Goal: Task Accomplishment & Management: Manage account settings

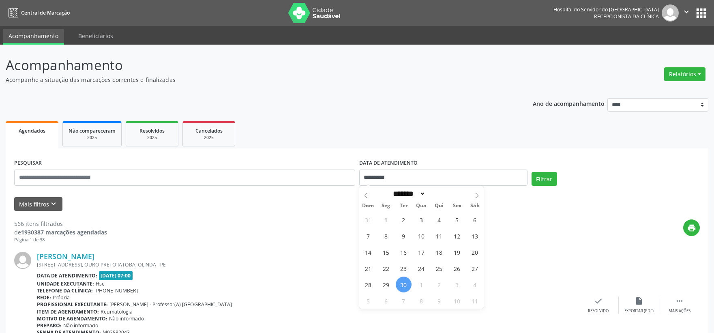
select select "*"
click at [390, 289] on span "29" at bounding box center [386, 285] width 16 height 16
type input "**********"
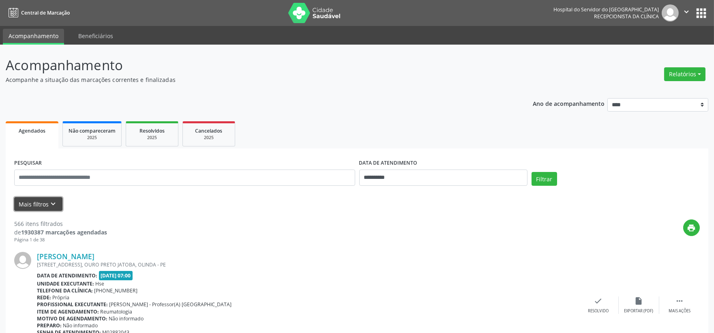
click at [25, 201] on button "Mais filtros keyboard_arrow_down" at bounding box center [38, 204] width 48 height 14
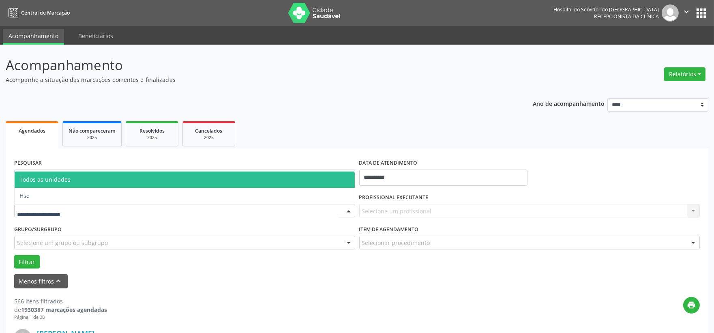
click at [41, 193] on span "Hse" at bounding box center [185, 196] width 340 height 16
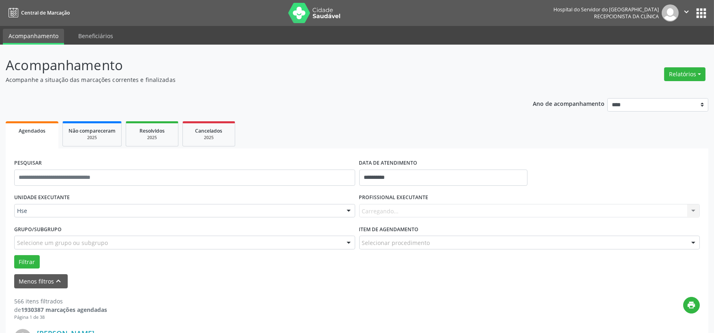
click at [391, 211] on div "Carregando... Nenhum resultado encontrado para: " " Não há nenhuma opção para s…" at bounding box center [529, 211] width 341 height 14
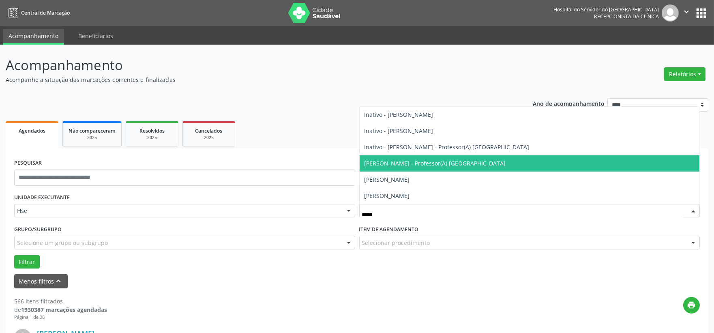
click at [426, 166] on span "[PERSON_NAME] - Professor(A) [GEOGRAPHIC_DATA]" at bounding box center [436, 163] width 142 height 8
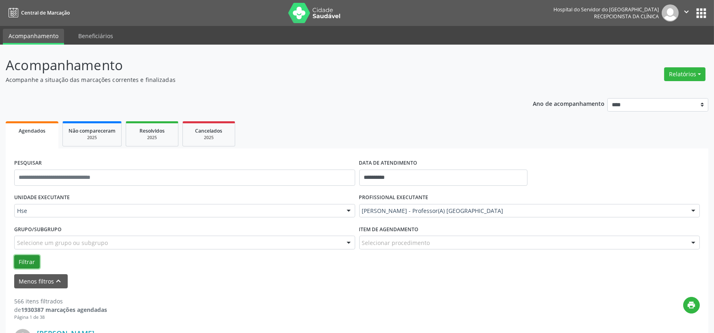
click at [26, 255] on button "Filtrar" at bounding box center [27, 262] width 26 height 14
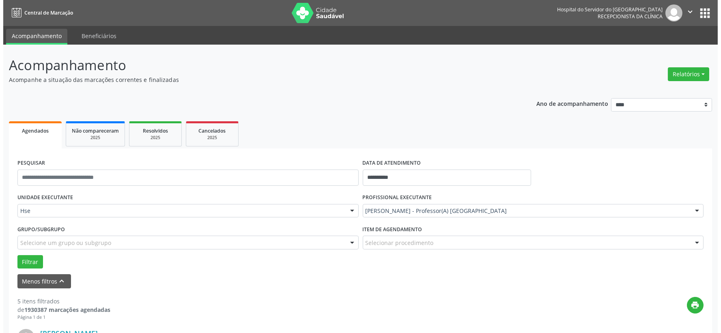
scroll to position [135, 0]
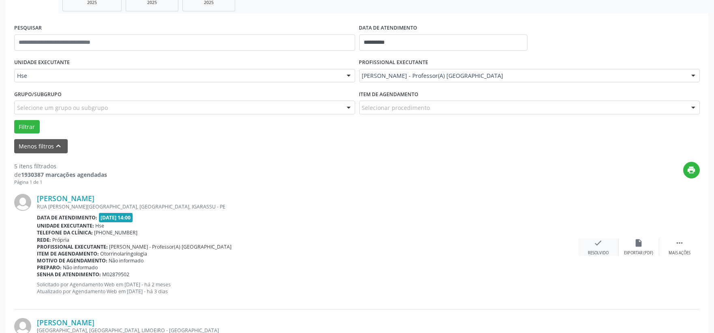
click at [598, 243] on icon "check" at bounding box center [598, 242] width 9 height 9
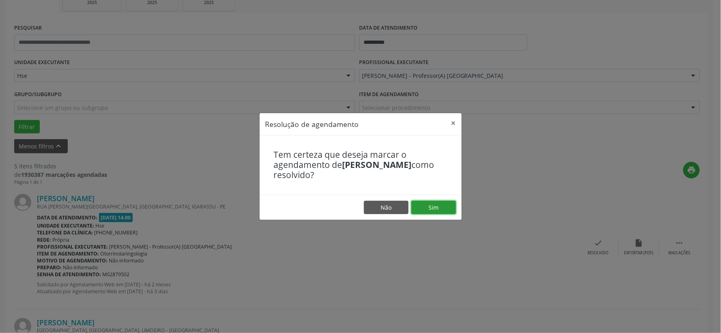
click at [448, 206] on button "Sim" at bounding box center [433, 208] width 45 height 14
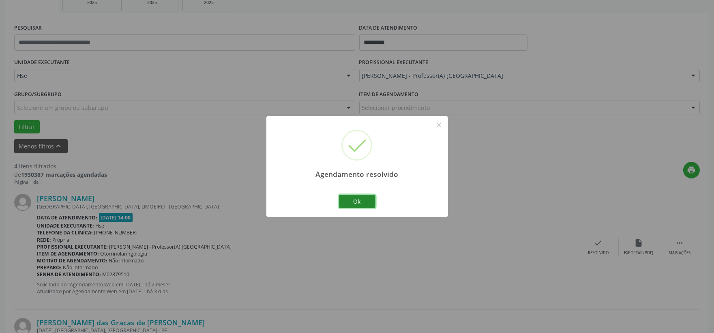
click at [353, 197] on button "Ok" at bounding box center [357, 202] width 36 height 14
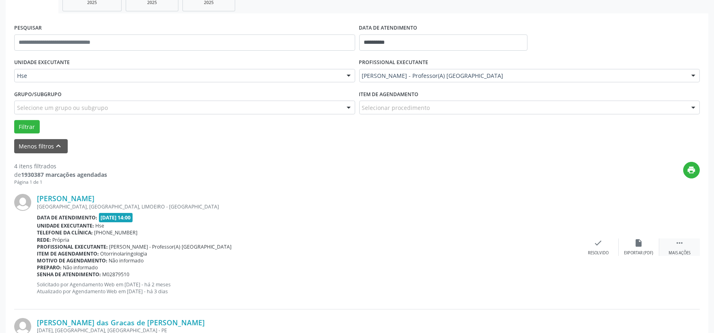
click at [683, 240] on icon "" at bounding box center [679, 242] width 9 height 9
click at [646, 247] on div "alarm_off Não compareceu" at bounding box center [639, 246] width 41 height 17
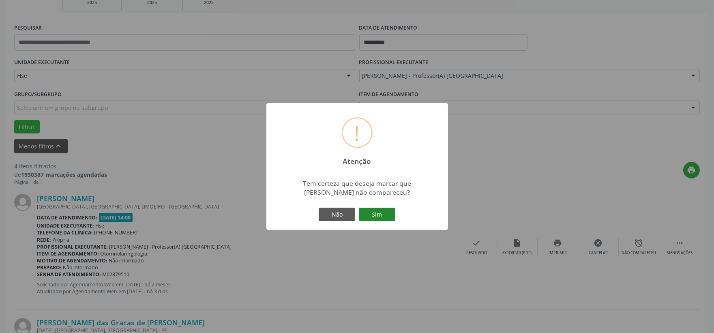
click at [371, 214] on button "Sim" at bounding box center [377, 215] width 36 height 14
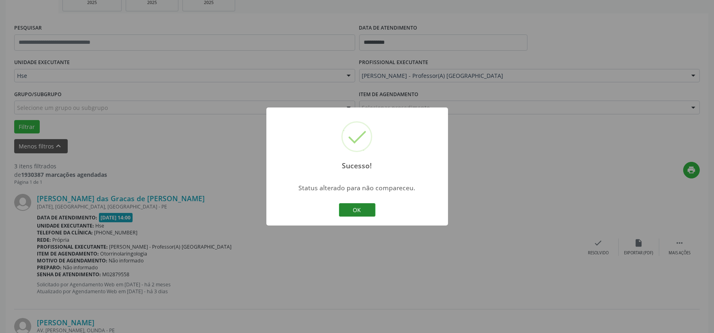
click at [370, 212] on button "OK" at bounding box center [357, 210] width 36 height 14
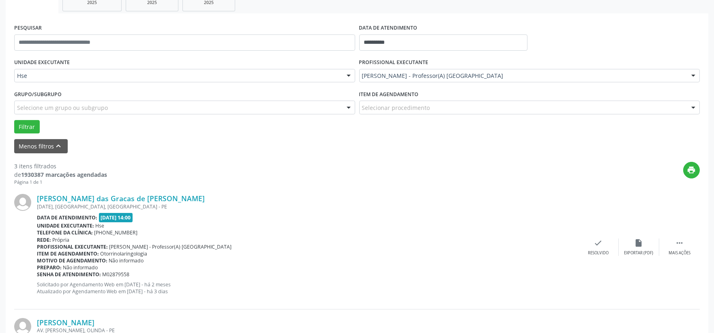
click at [595, 258] on div "[PERSON_NAME] das Gracas de [PERSON_NAME] [DATE], [GEOGRAPHIC_DATA], [GEOGRAPHI…" at bounding box center [357, 247] width 686 height 124
click at [590, 248] on div "check Resolvido" at bounding box center [598, 246] width 41 height 17
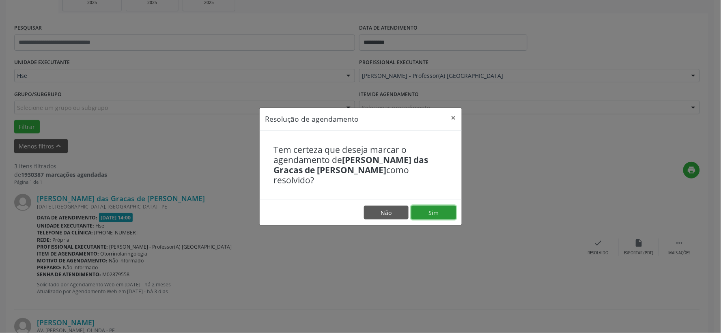
click at [444, 208] on button "Sim" at bounding box center [433, 213] width 45 height 14
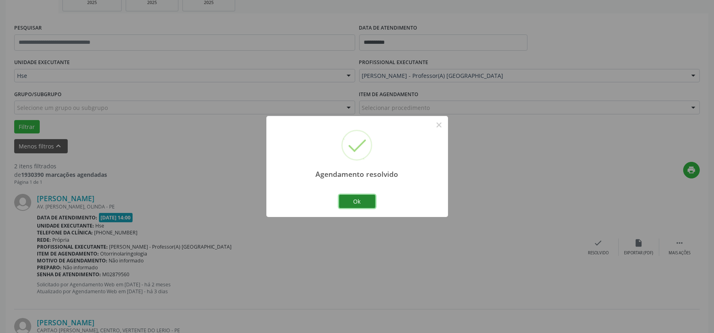
click at [363, 203] on button "Ok" at bounding box center [357, 202] width 36 height 14
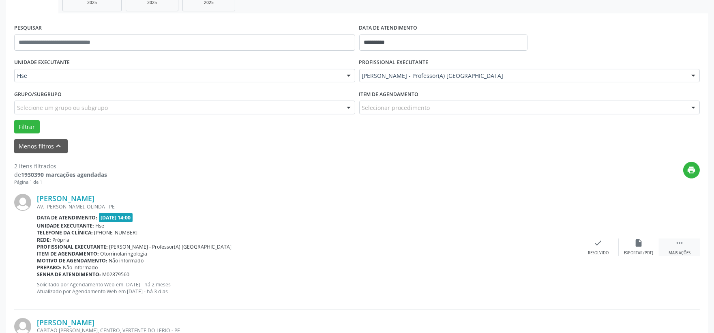
click at [674, 250] on div "Mais ações" at bounding box center [680, 253] width 22 height 6
click at [629, 241] on div "alarm_off Não compareceu" at bounding box center [639, 246] width 41 height 17
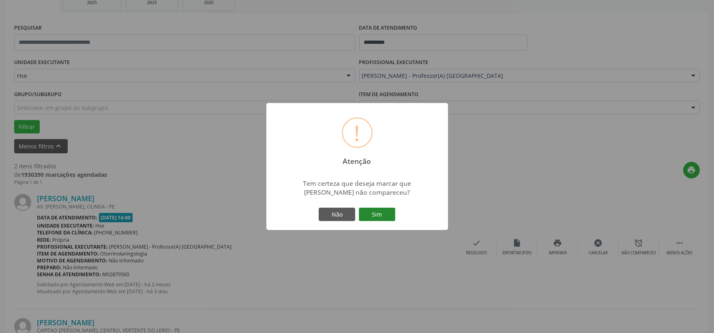
click at [374, 209] on button "Sim" at bounding box center [377, 215] width 36 height 14
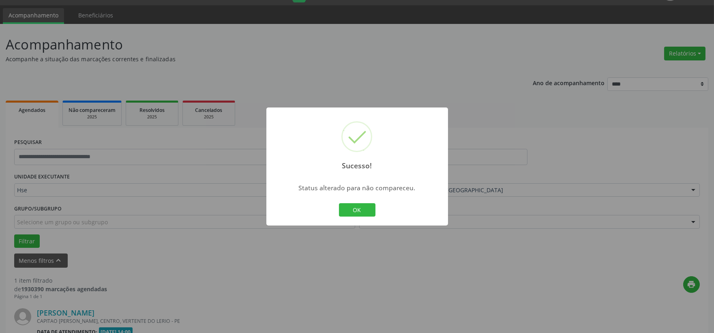
scroll to position [124, 0]
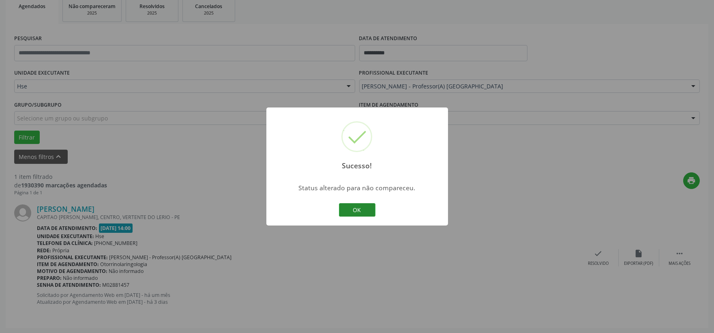
click at [373, 209] on button "OK" at bounding box center [357, 210] width 36 height 14
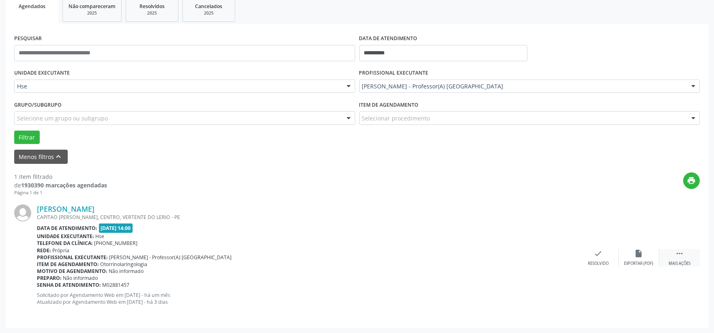
click at [681, 251] on icon "" at bounding box center [679, 253] width 9 height 9
click at [637, 256] on icon "alarm_off" at bounding box center [639, 253] width 9 height 9
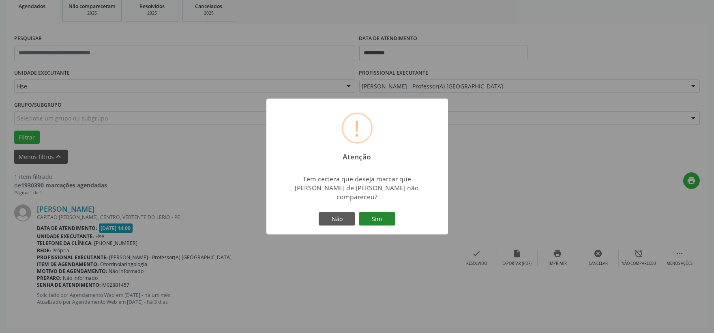
click at [378, 221] on button "Sim" at bounding box center [377, 219] width 36 height 14
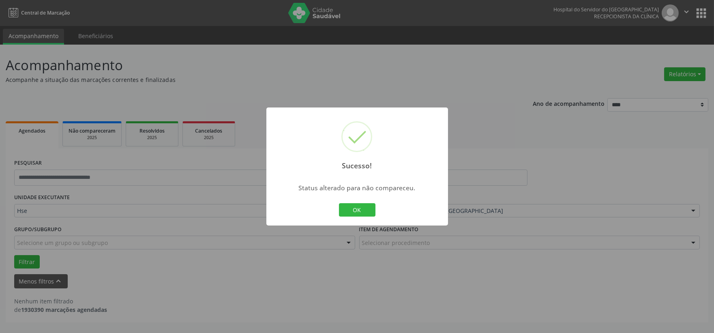
scroll to position [0, 0]
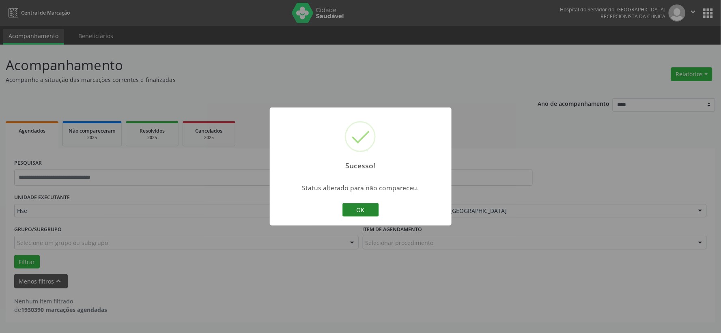
click at [375, 216] on button "OK" at bounding box center [360, 210] width 36 height 14
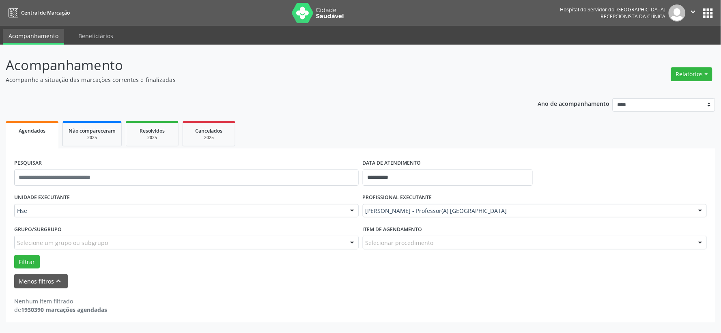
click at [412, 202] on label "PROFISSIONAL EXECUTANTE" at bounding box center [397, 197] width 69 height 13
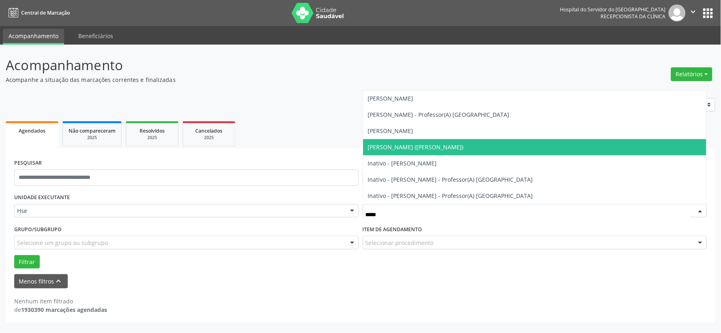
click at [443, 148] on span "[PERSON_NAME] ([PERSON_NAME])" at bounding box center [416, 147] width 96 height 8
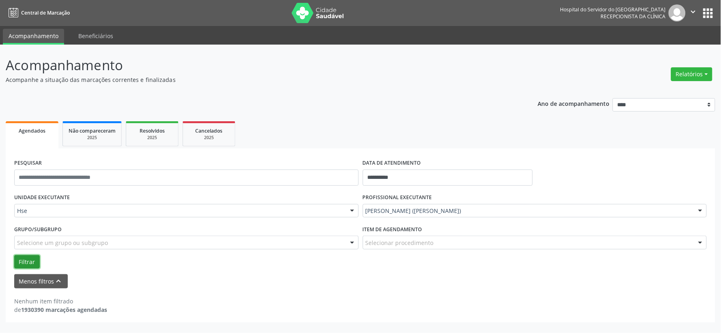
click at [21, 258] on button "Filtrar" at bounding box center [27, 262] width 26 height 14
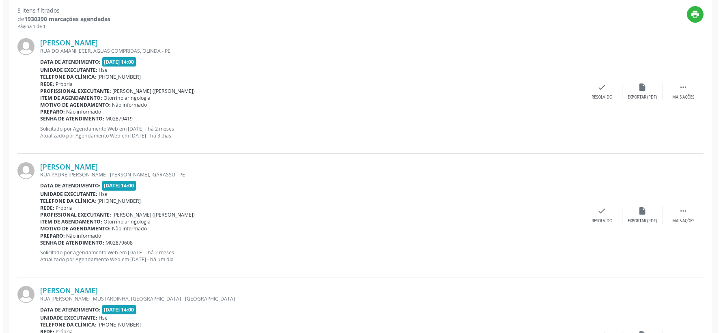
scroll to position [201, 0]
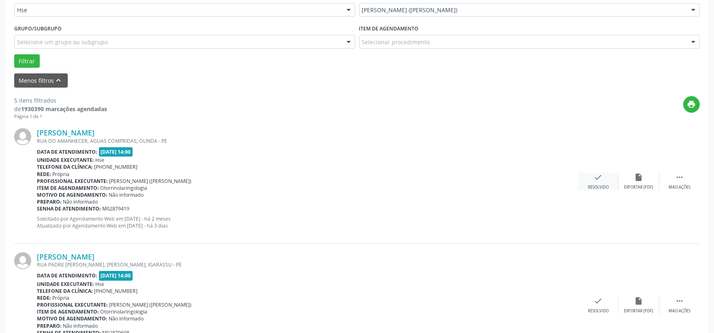
click at [599, 176] on icon "check" at bounding box center [598, 177] width 9 height 9
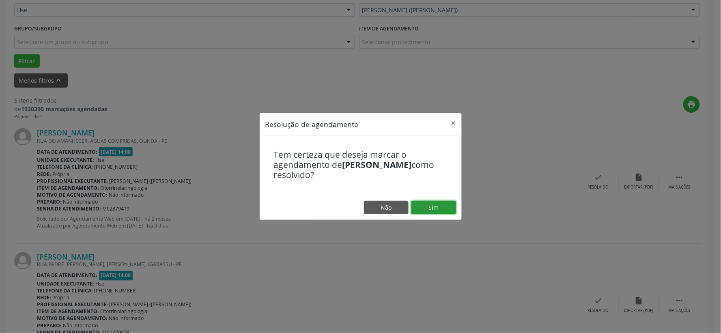
click at [432, 207] on button "Sim" at bounding box center [433, 208] width 45 height 14
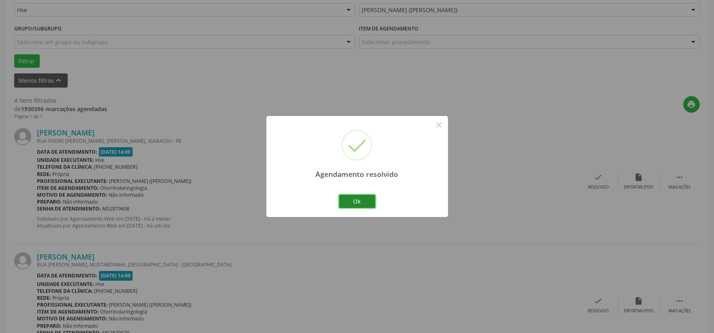
click at [358, 205] on button "Ok" at bounding box center [357, 202] width 36 height 14
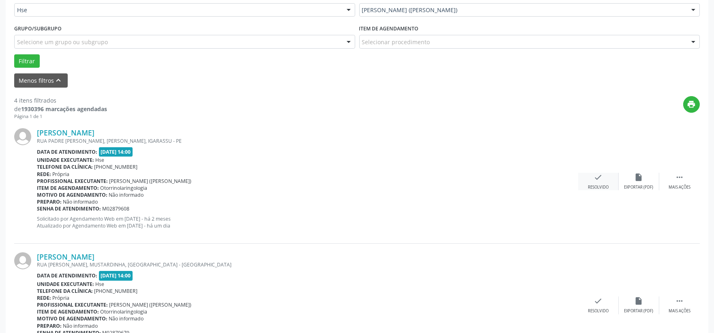
click at [605, 179] on div "check Resolvido" at bounding box center [598, 181] width 41 height 17
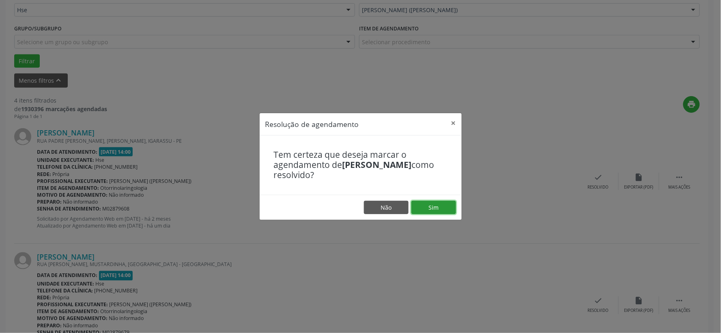
click at [427, 210] on button "Sim" at bounding box center [433, 208] width 45 height 14
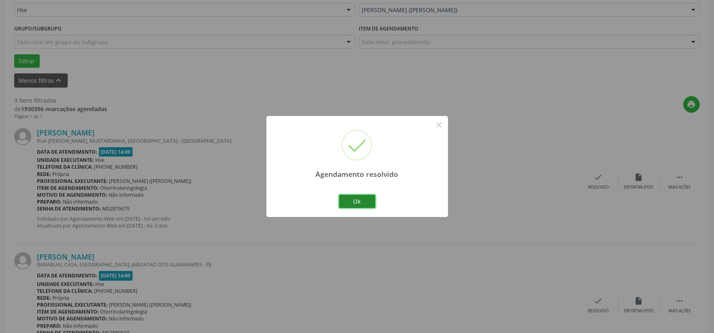
click at [356, 204] on button "Ok" at bounding box center [357, 202] width 36 height 14
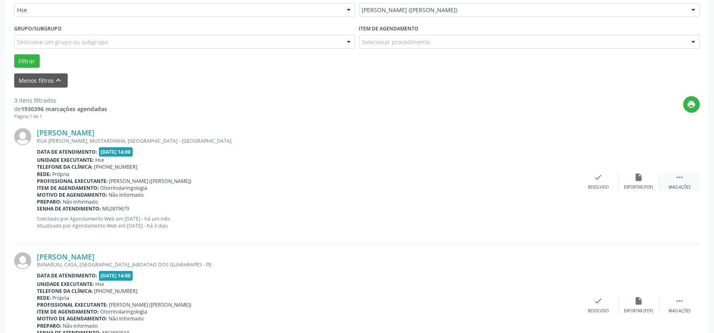
click at [684, 175] on icon "" at bounding box center [679, 177] width 9 height 9
click at [636, 186] on div "Não compareceu" at bounding box center [639, 188] width 34 height 6
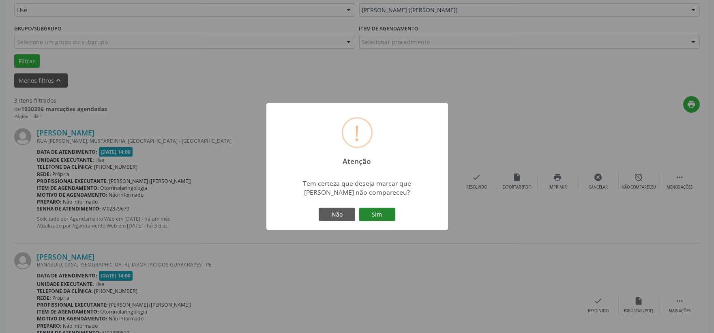
click at [378, 212] on button "Sim" at bounding box center [377, 215] width 36 height 14
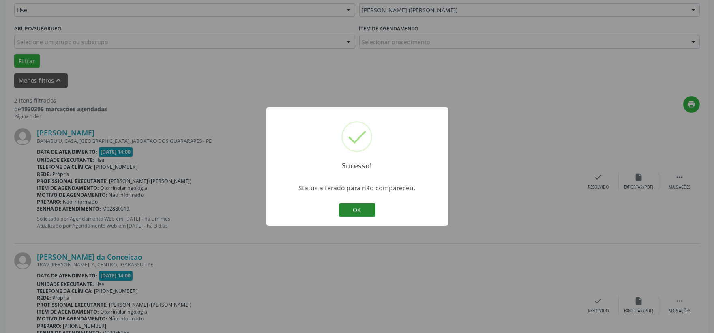
click at [360, 210] on button "OK" at bounding box center [357, 210] width 36 height 14
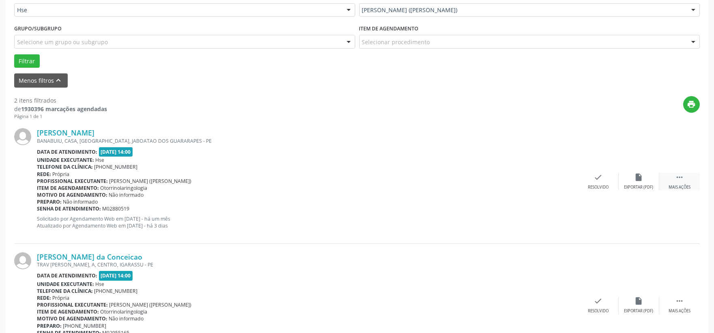
click at [686, 176] on div " Mais ações" at bounding box center [679, 181] width 41 height 17
click at [640, 176] on icon "alarm_off" at bounding box center [639, 177] width 9 height 9
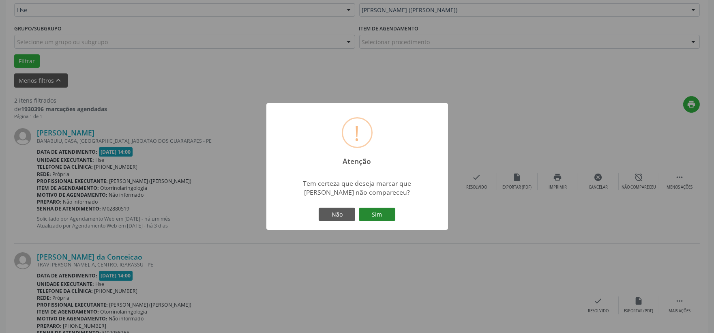
click at [382, 209] on button "Sim" at bounding box center [377, 215] width 36 height 14
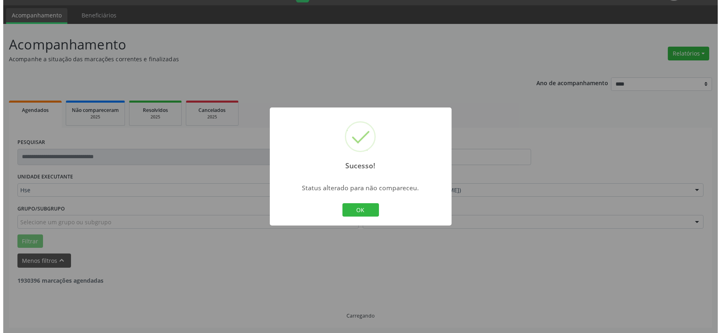
scroll to position [124, 0]
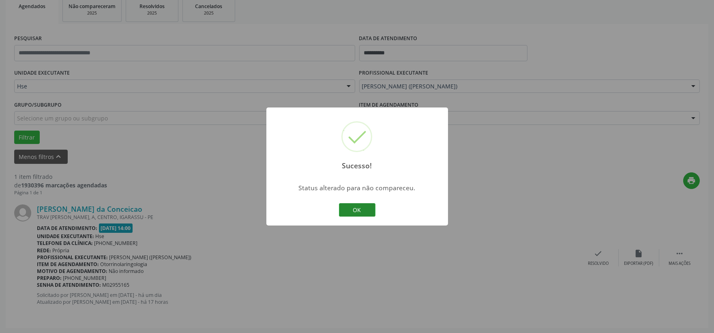
click at [366, 204] on button "OK" at bounding box center [357, 210] width 36 height 14
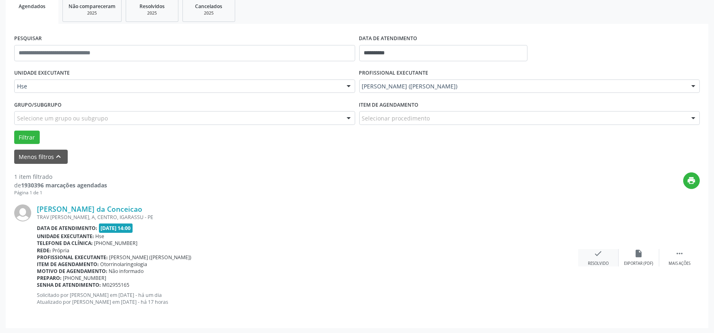
click at [593, 254] on div "check Resolvido" at bounding box center [598, 257] width 41 height 17
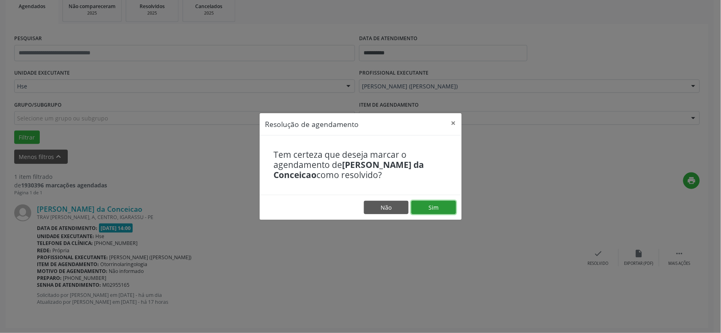
click at [430, 204] on button "Sim" at bounding box center [433, 208] width 45 height 14
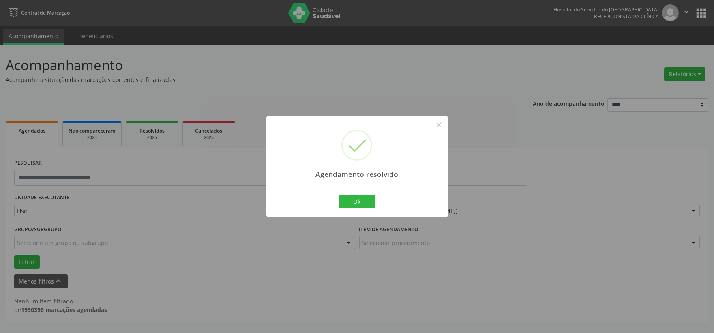
scroll to position [0, 0]
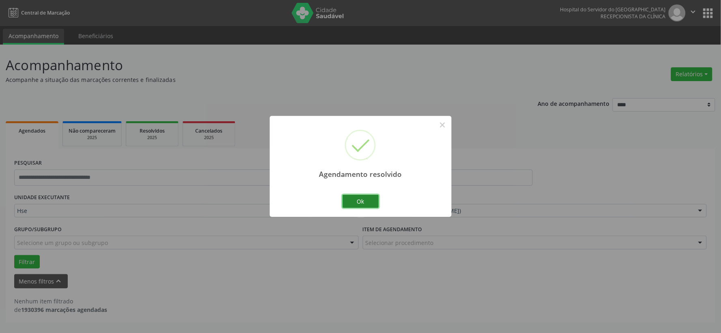
click at [364, 199] on button "Ok" at bounding box center [360, 202] width 36 height 14
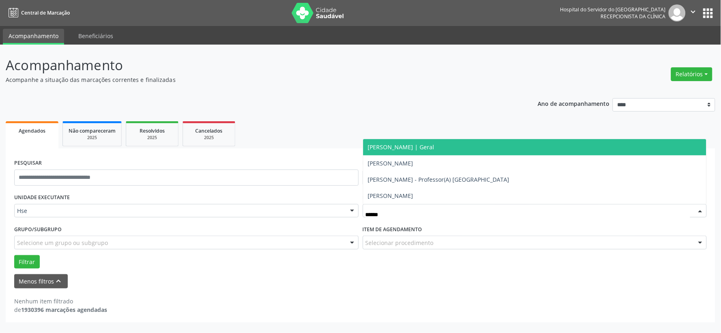
click at [438, 140] on span "[PERSON_NAME] | Geral" at bounding box center [534, 147] width 343 height 16
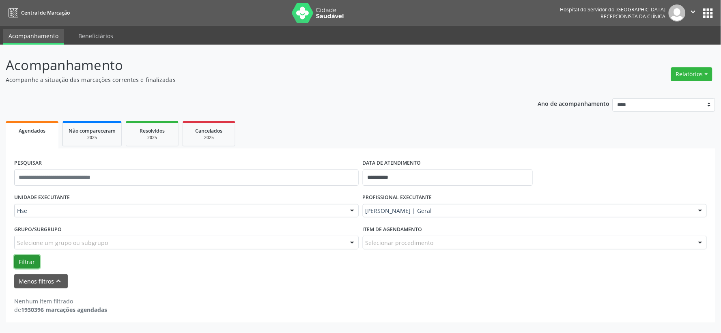
click at [21, 264] on button "Filtrar" at bounding box center [27, 262] width 26 height 14
click at [436, 197] on div "PROFISSIONAL EXECUTANTE [PERSON_NAME] | Geral Todos os profissionais [PERSON_NA…" at bounding box center [535, 207] width 348 height 32
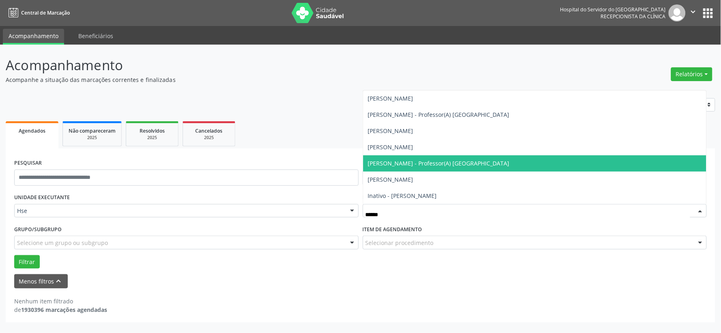
type input "*******"
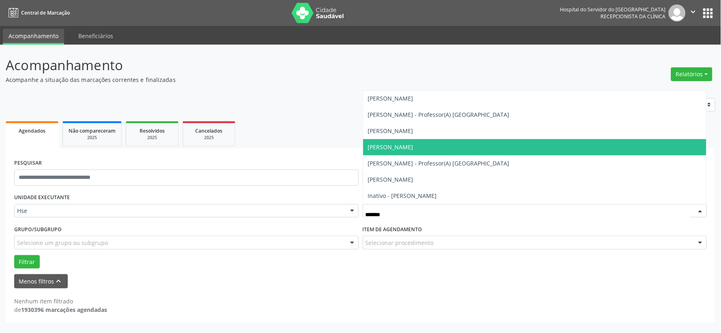
click at [411, 144] on span "[PERSON_NAME]" at bounding box center [390, 147] width 45 height 8
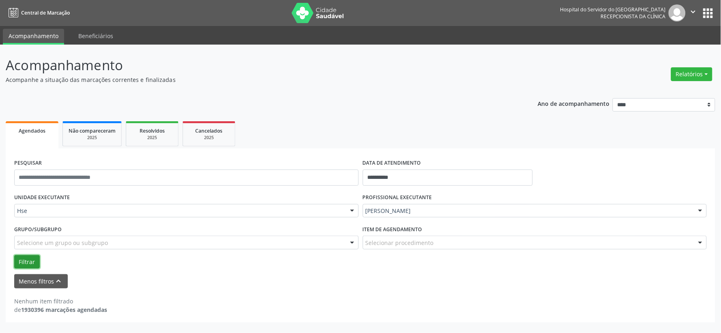
click at [22, 264] on button "Filtrar" at bounding box center [27, 262] width 26 height 14
